Goal: Transaction & Acquisition: Purchase product/service

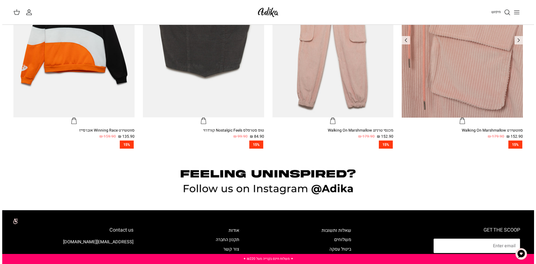
scroll to position [389, 0]
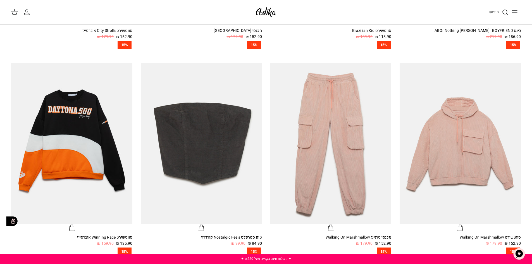
click at [514, 14] on line "Toggle menu" at bounding box center [514, 14] width 5 height 0
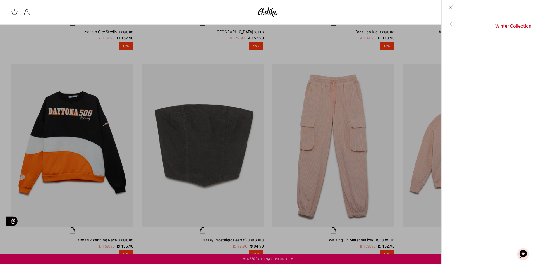
click at [447, 8] on icon "Close" at bounding box center [450, 7] width 7 height 7
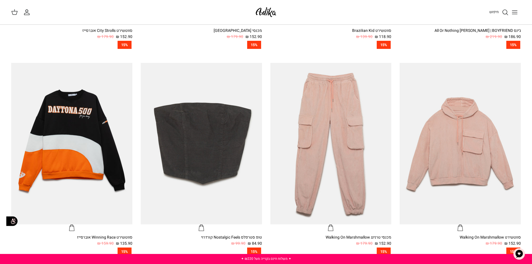
click at [514, 12] on line "Toggle menu" at bounding box center [514, 12] width 5 height 0
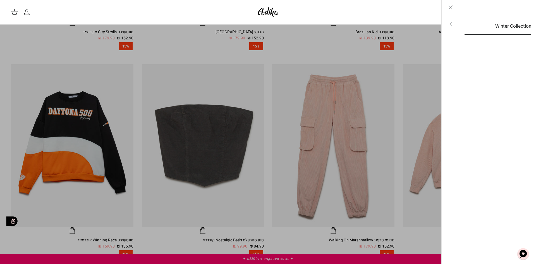
click at [467, 26] on link "Winter Collection" at bounding box center [497, 26] width 77 height 17
click at [520, 24] on link "לכל הפריטים" at bounding box center [488, 25] width 89 height 14
